Goal: Book appointment/travel/reservation

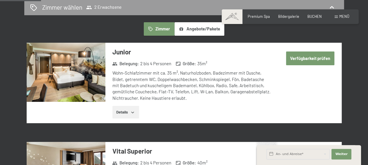
scroll to position [224, 0]
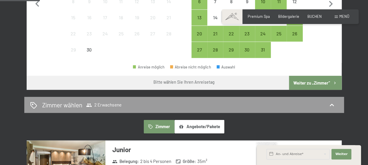
click at [293, 54] on div at bounding box center [295, 50] width 16 height 16
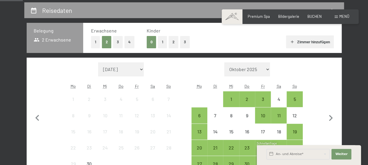
scroll to position [136, 0]
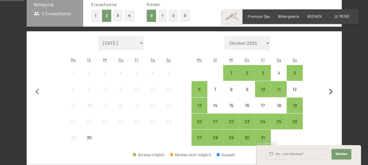
click at [331, 93] on icon "button" at bounding box center [331, 92] width 4 height 6
select select "[DATE]"
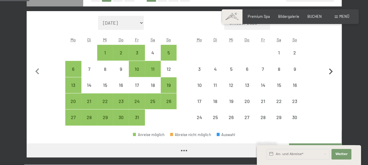
scroll to position [165, 0]
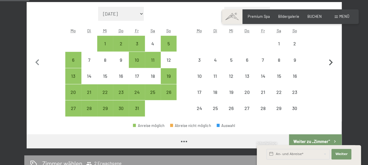
select select "[DATE]"
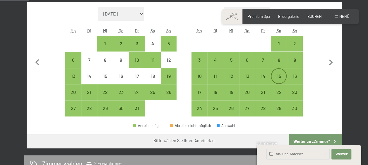
click at [279, 74] on div "15" at bounding box center [278, 81] width 15 height 15
select select "[DATE]"
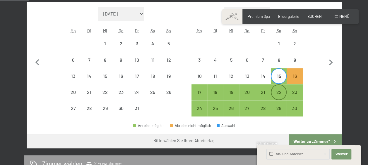
click at [279, 91] on div "22" at bounding box center [278, 97] width 15 height 15
select select "[DATE]"
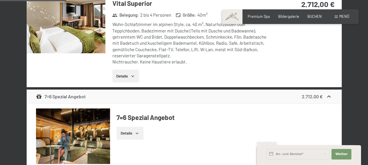
scroll to position [341, 0]
